Goal: Find specific page/section: Find specific page/section

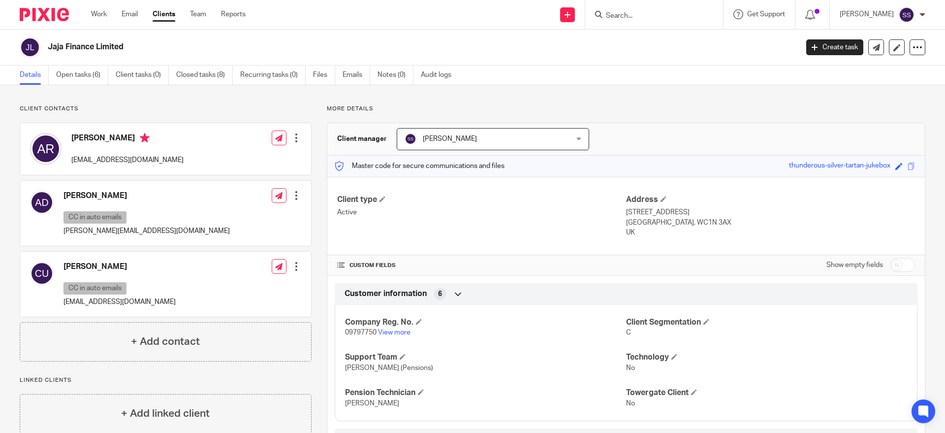
scroll to position [15, 0]
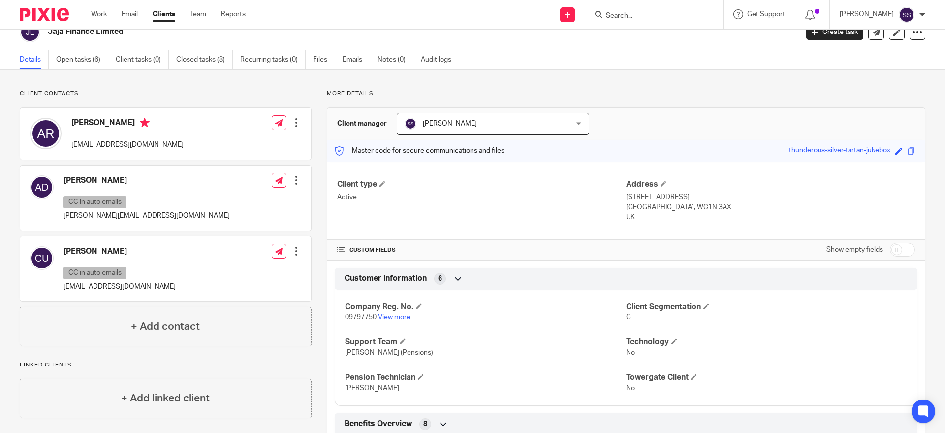
click at [637, 15] on input "Search" at bounding box center [649, 16] width 89 height 9
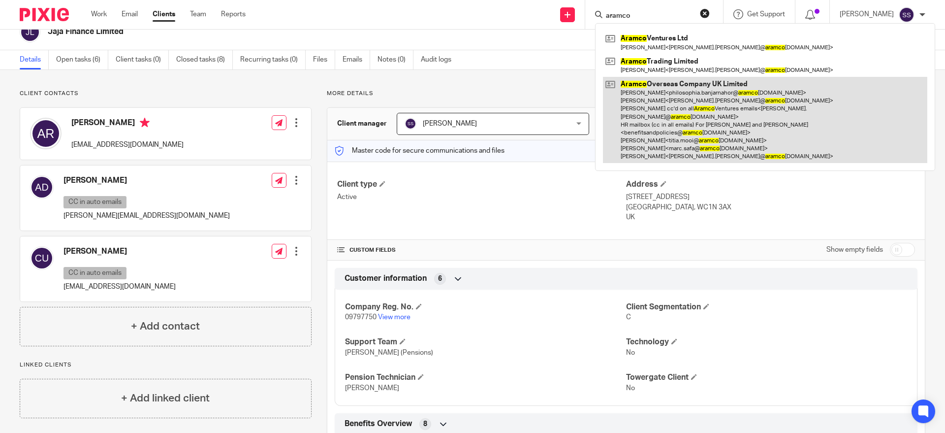
type input "aramco"
click at [646, 88] on link at bounding box center [765, 120] width 324 height 86
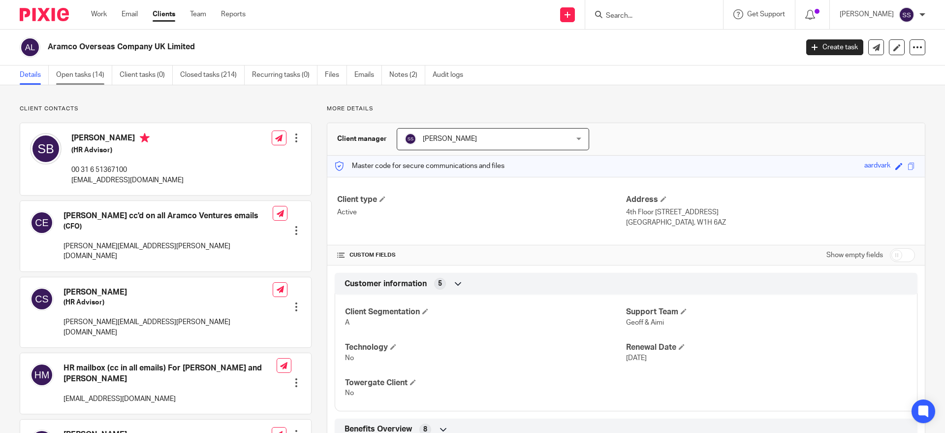
click at [82, 77] on link "Open tasks (14)" at bounding box center [84, 74] width 56 height 19
